Goal: Task Accomplishment & Management: Manage account settings

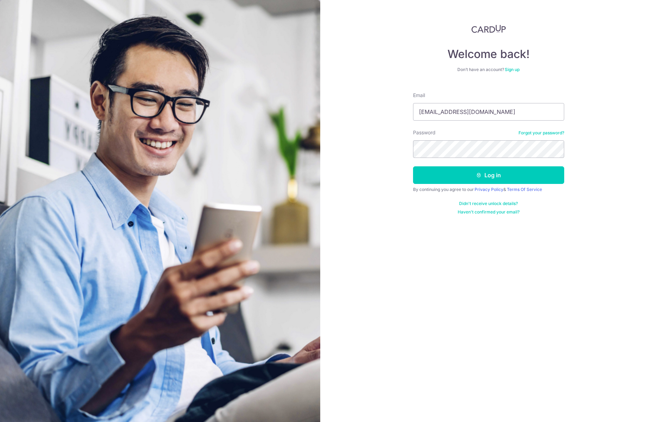
type input "[EMAIL_ADDRESS][DOMAIN_NAME]"
click at [451, 171] on button "Log in" at bounding box center [488, 175] width 151 height 18
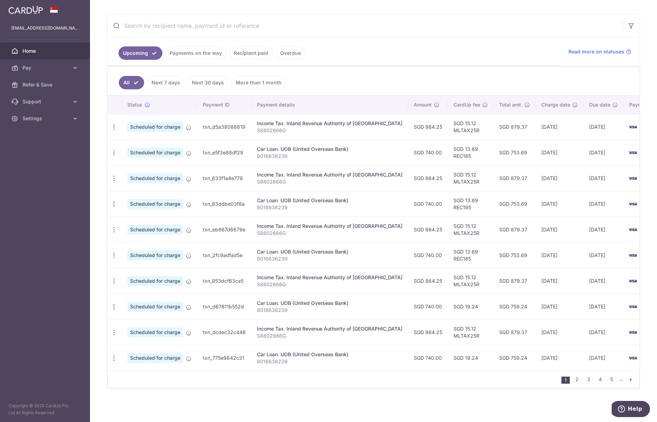
scroll to position [125, 0]
click at [247, 51] on link "Recipient paid" at bounding box center [251, 52] width 44 height 13
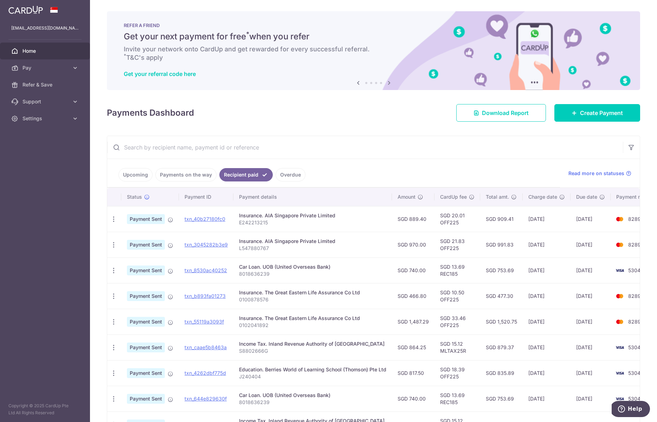
click at [14, 51] on icon at bounding box center [14, 50] width 7 height 7
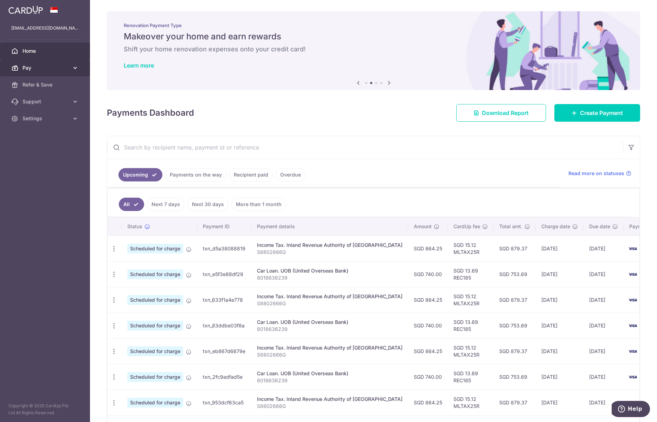
click at [30, 69] on span "Pay" at bounding box center [45, 67] width 46 height 7
click at [34, 86] on span "Payments" at bounding box center [45, 84] width 46 height 7
